Goal: Check status: Check status

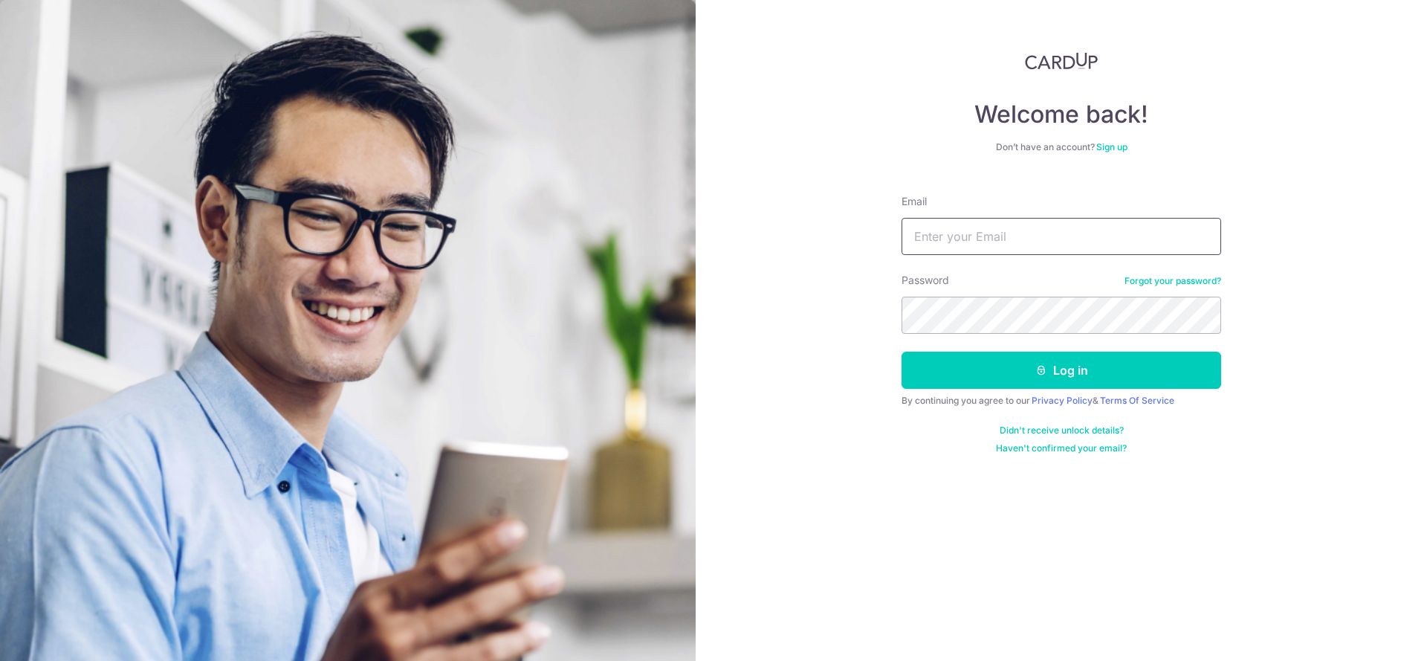
type input "[EMAIL_ADDRESS][DOMAIN_NAME]"
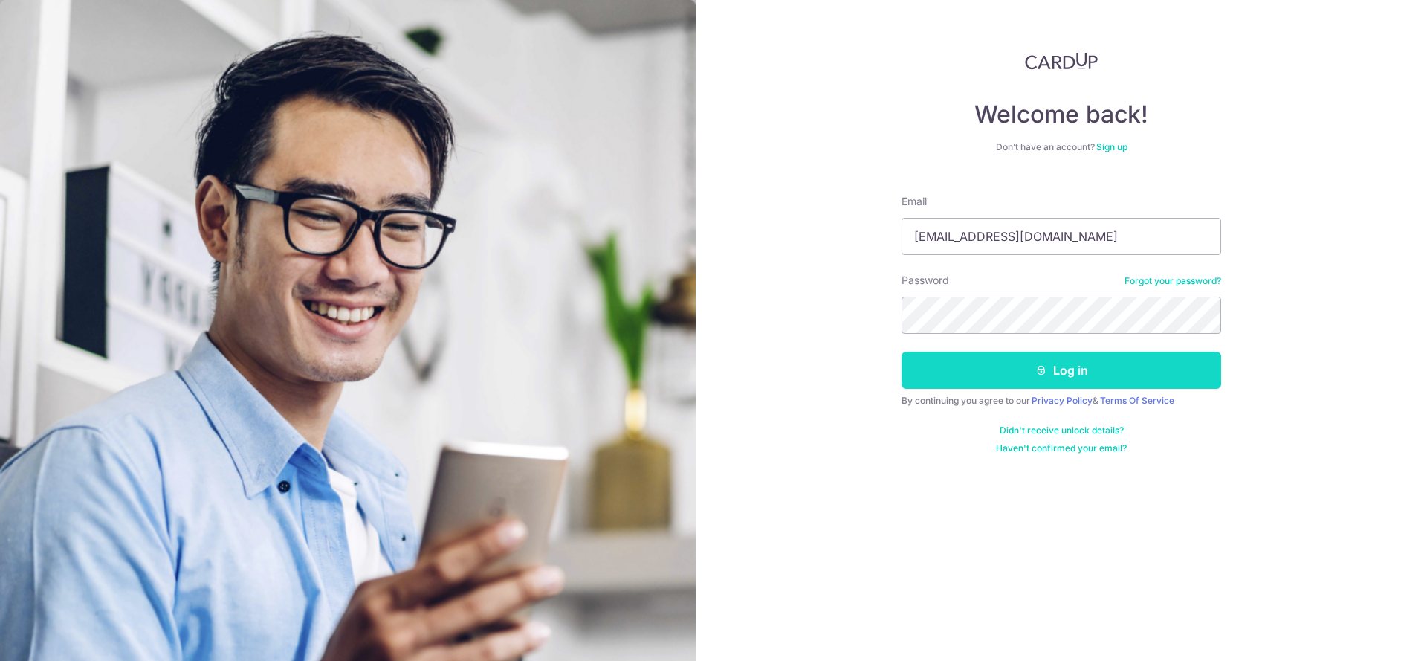
click at [1011, 366] on button "Log in" at bounding box center [1062, 370] width 320 height 37
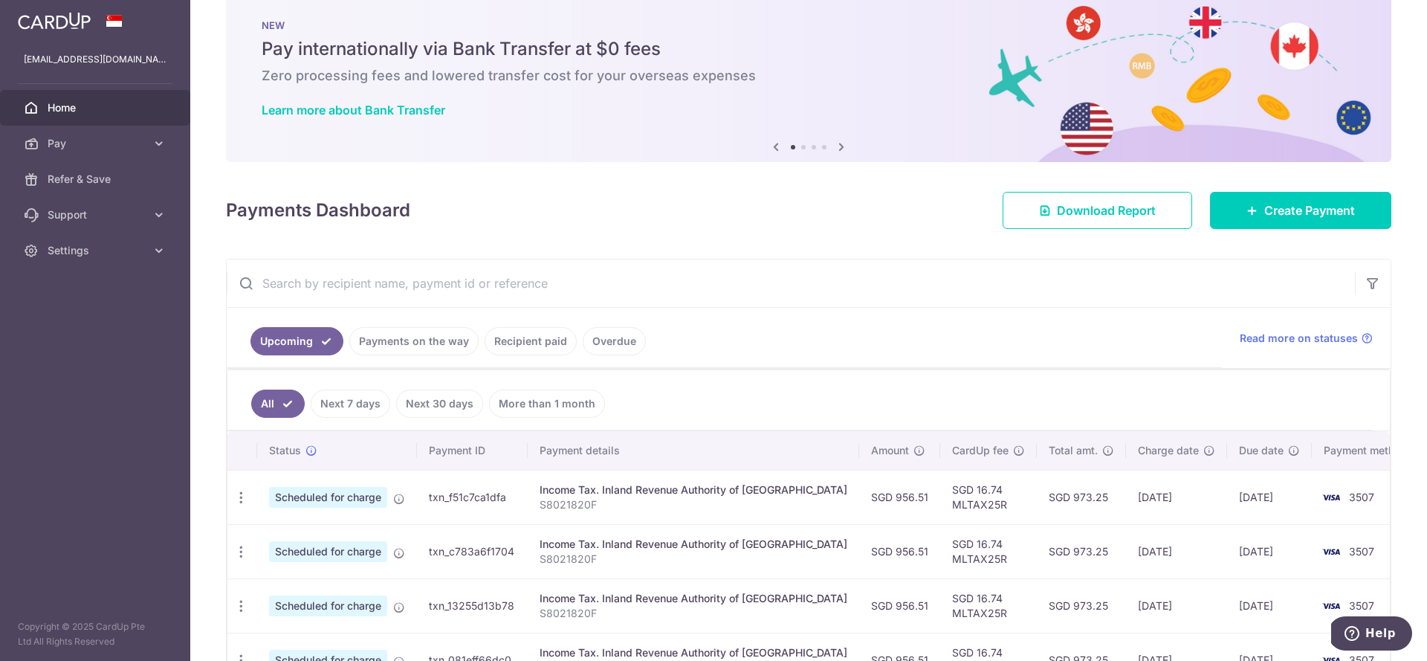
scroll to position [19, 0]
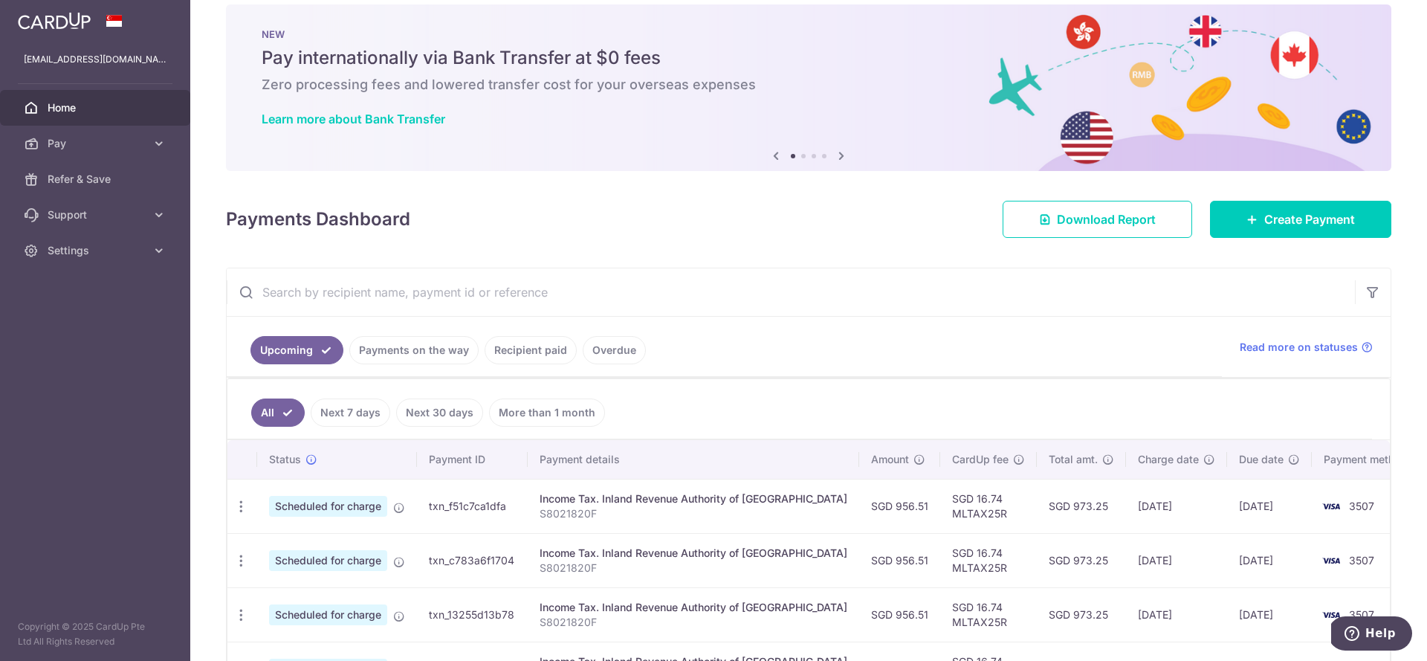
click at [534, 359] on link "Recipient paid" at bounding box center [531, 350] width 92 height 28
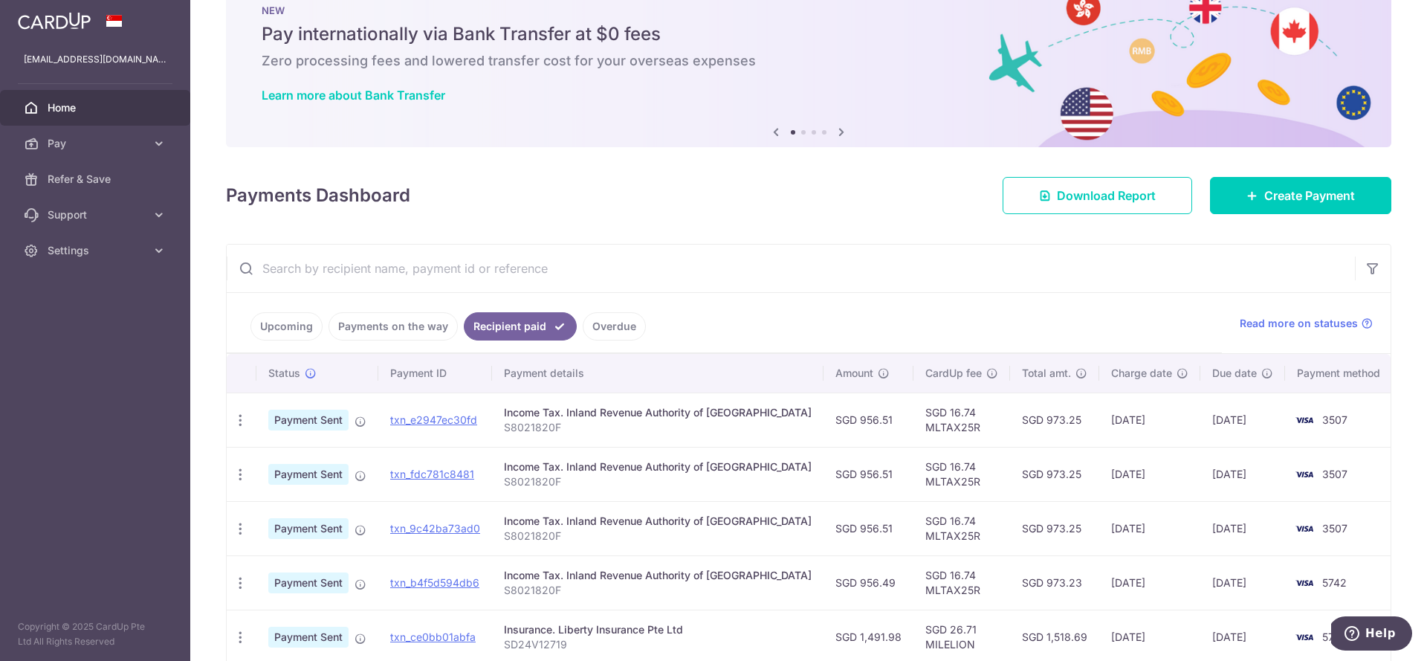
scroll to position [86, 0]
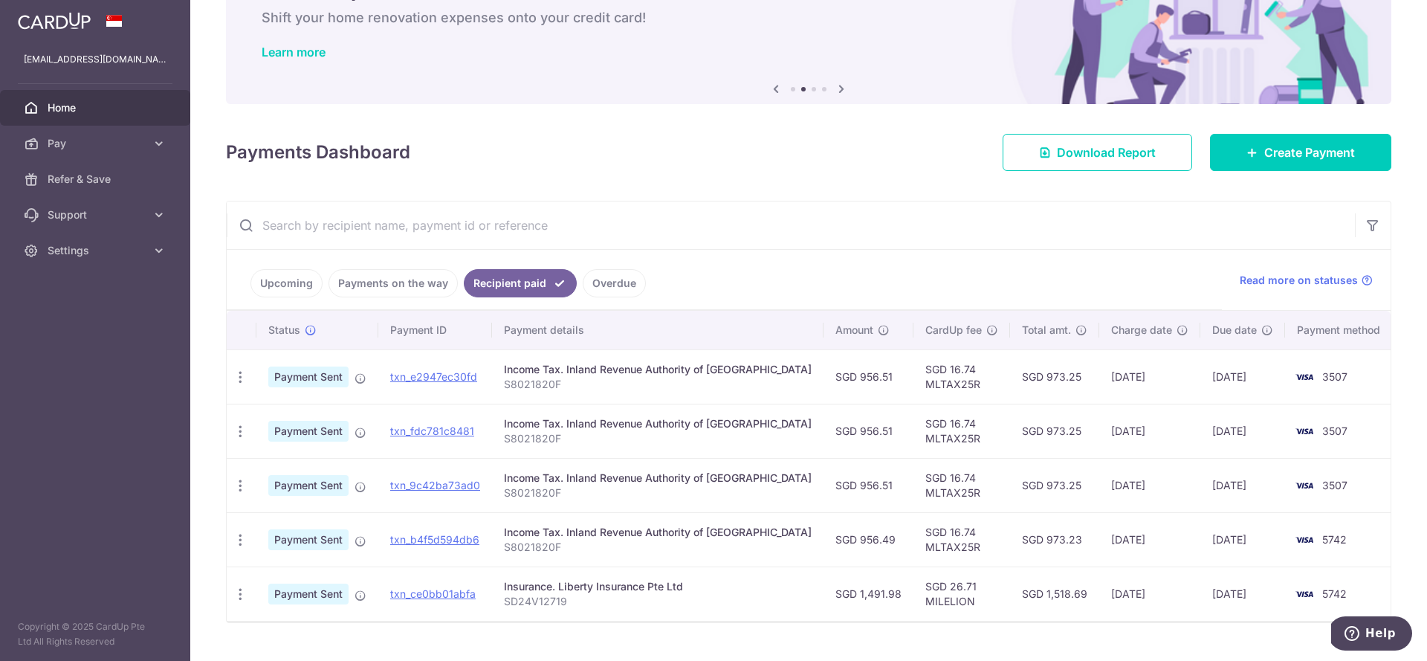
click at [97, 107] on span "Home" at bounding box center [97, 107] width 98 height 15
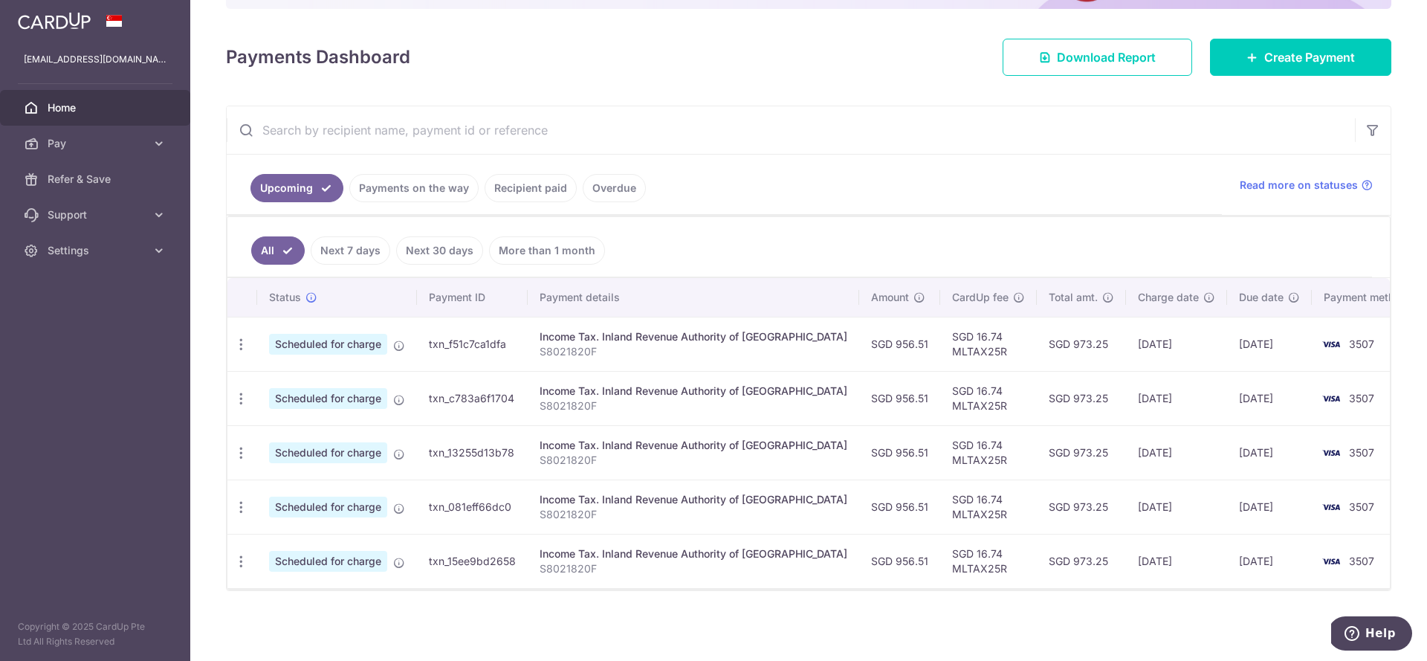
scroll to position [172, 0]
